Goal: Task Accomplishment & Management: Manage account settings

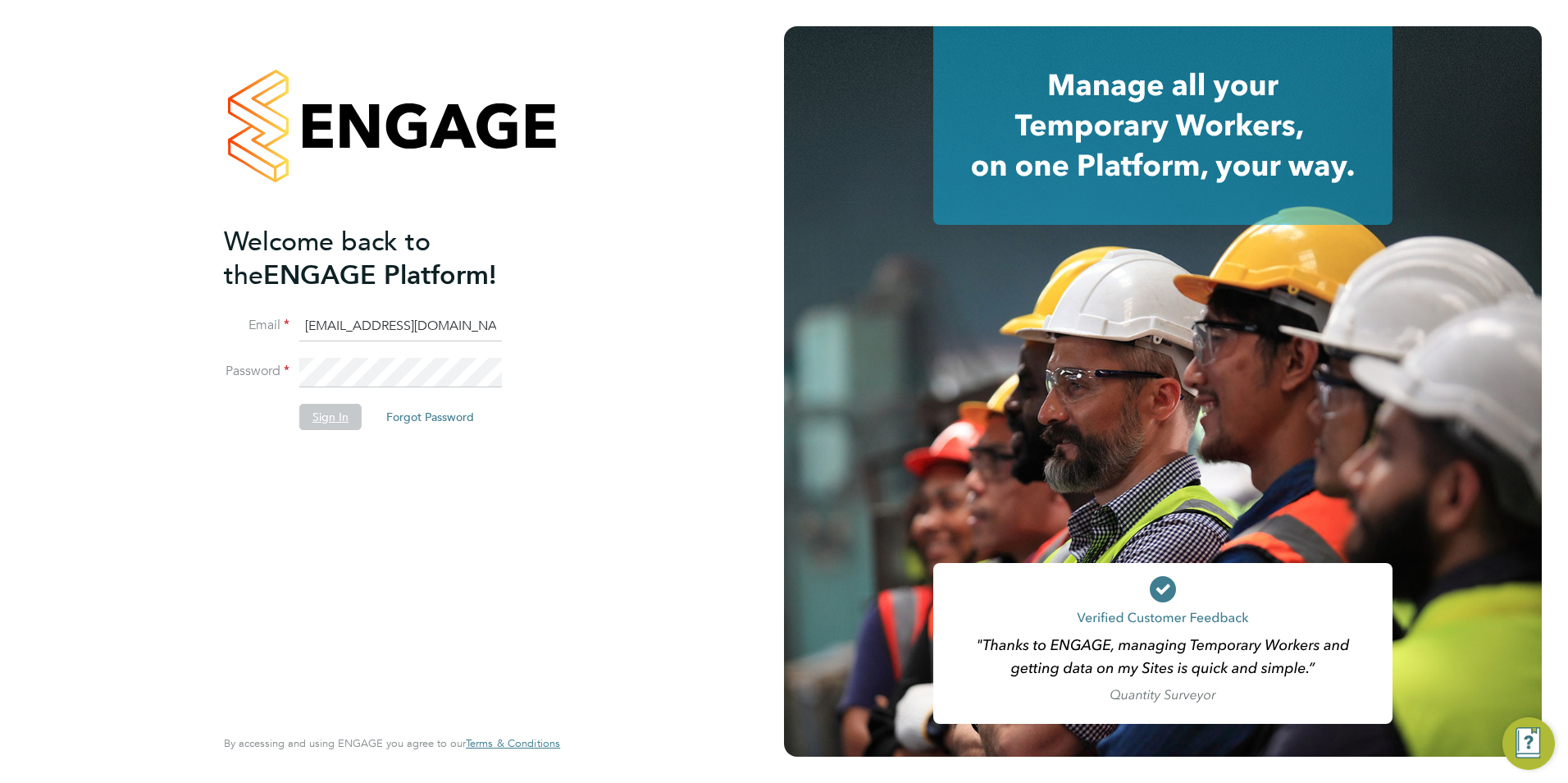
click at [315, 421] on button "Sign In" at bounding box center [331, 416] width 63 height 26
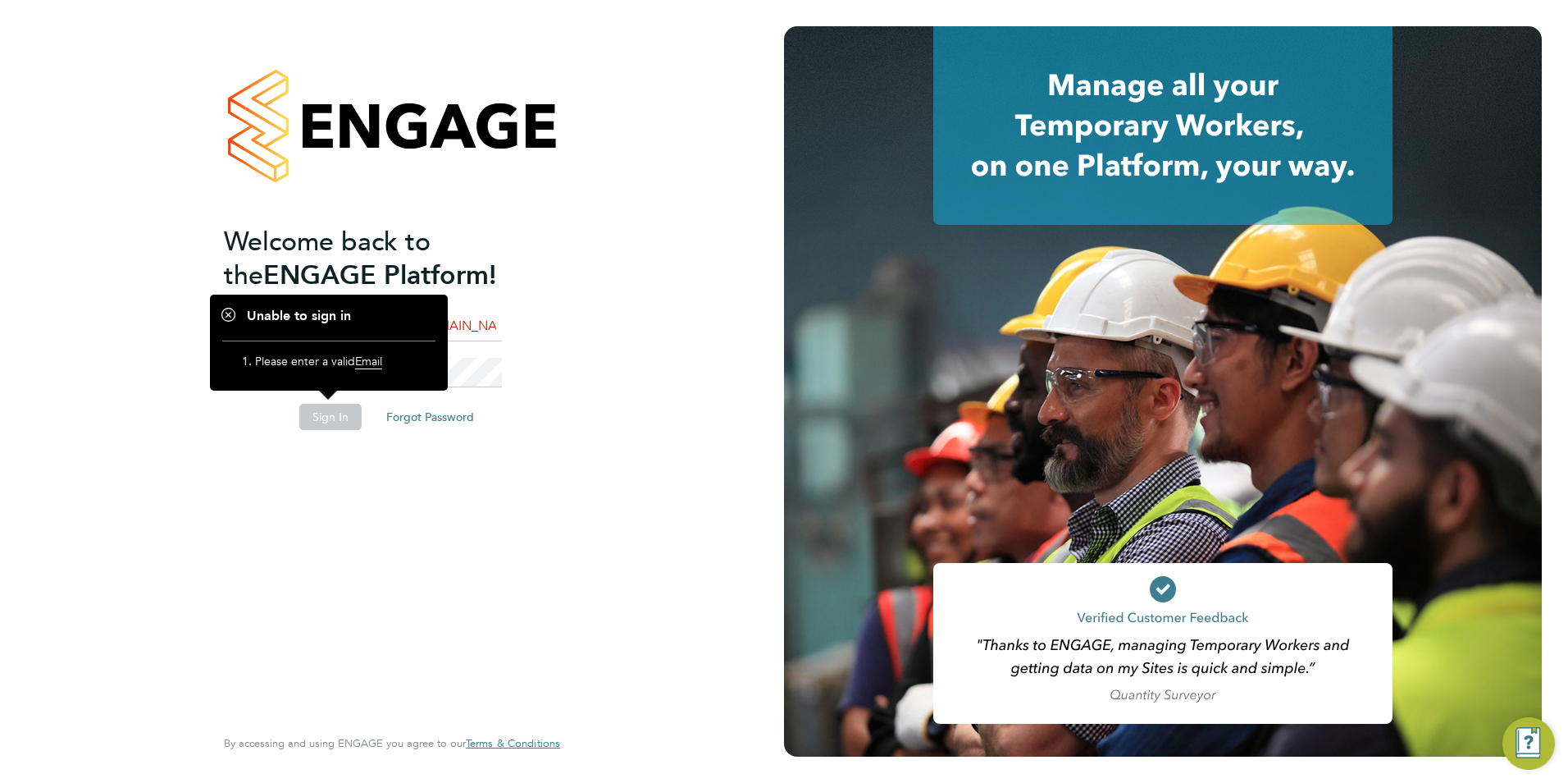
click at [502, 378] on li "Password" at bounding box center [384, 380] width 320 height 46
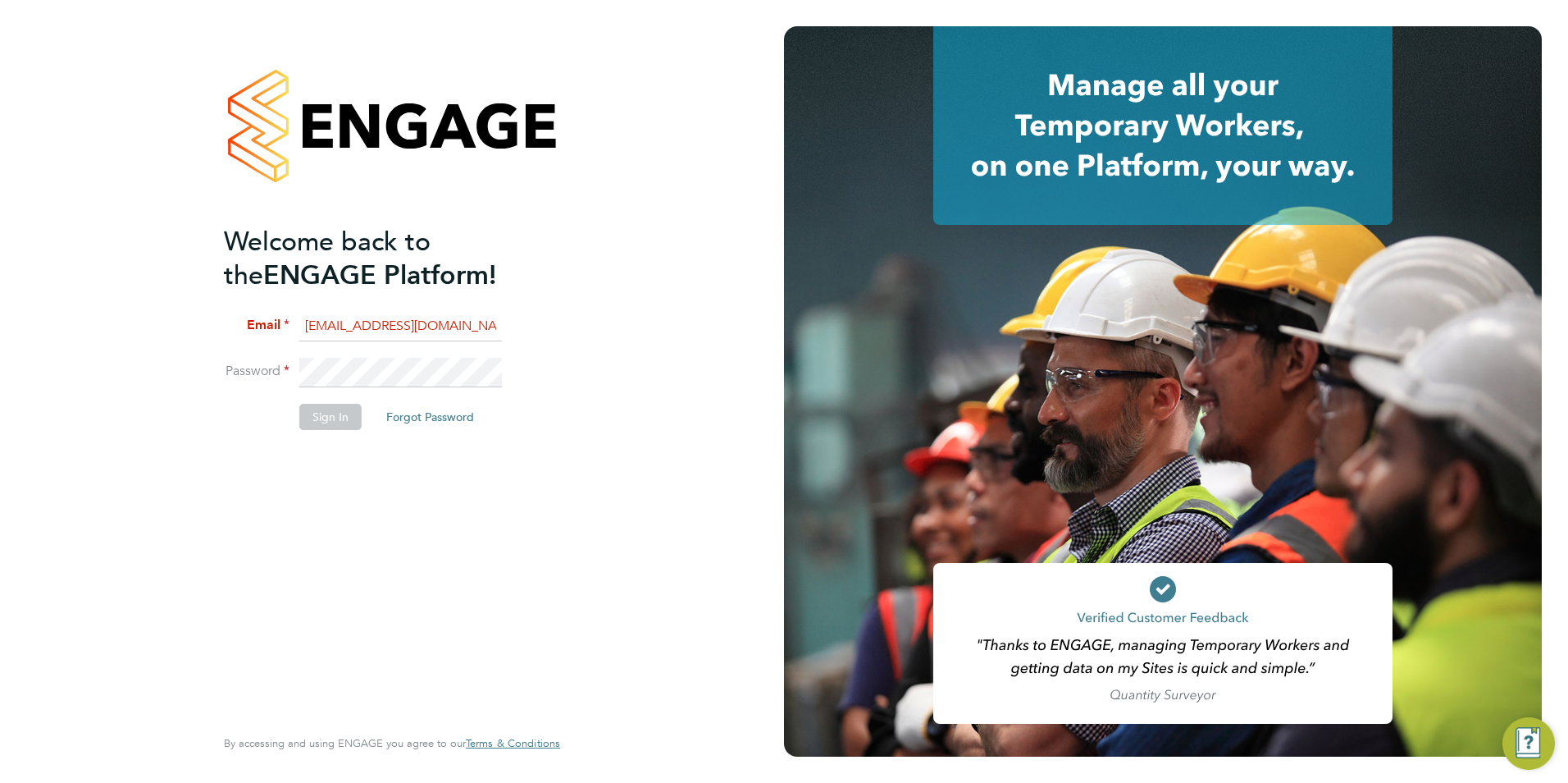
click at [456, 325] on input "ajay@carbonrecruitment.co.uk" at bounding box center [401, 326] width 203 height 29
click at [329, 325] on input "ajay@carbonrecruitment.co.uk" at bounding box center [401, 326] width 203 height 29
type input "ajay@carbonrecruitment.co.uk"
click at [308, 412] on button "Sign In" at bounding box center [331, 416] width 63 height 26
